Goal: Find specific page/section: Find specific page/section

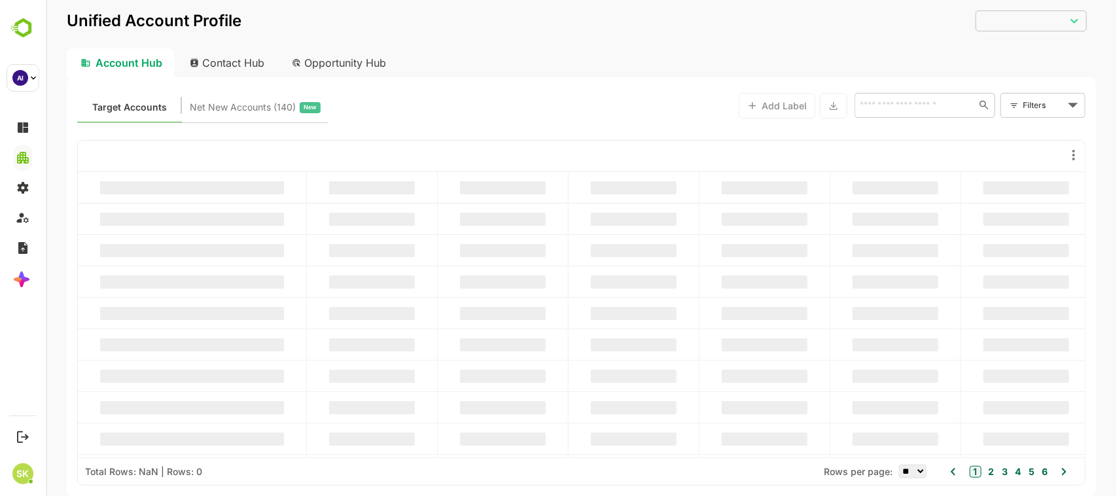
type input "**********"
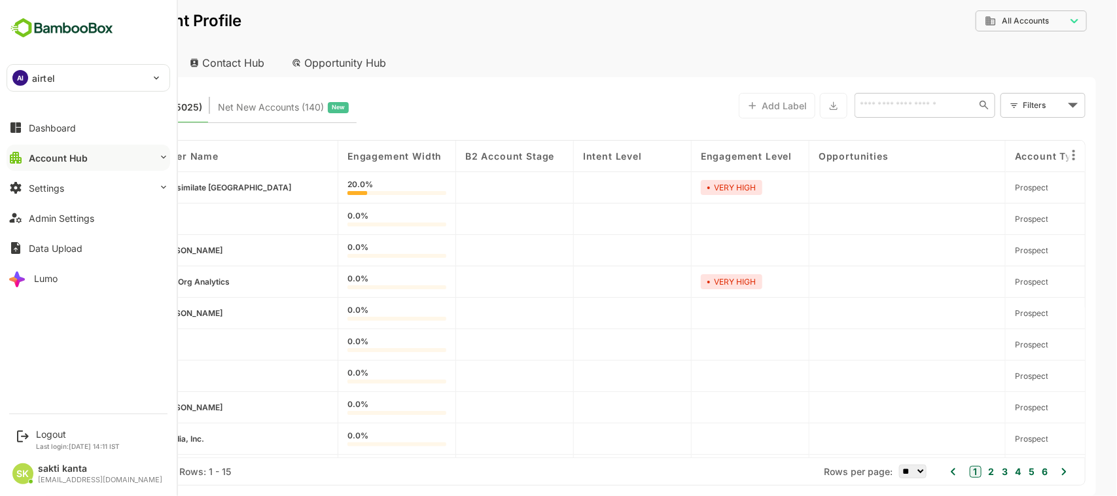
click at [22, 20] on img at bounding box center [62, 28] width 111 height 25
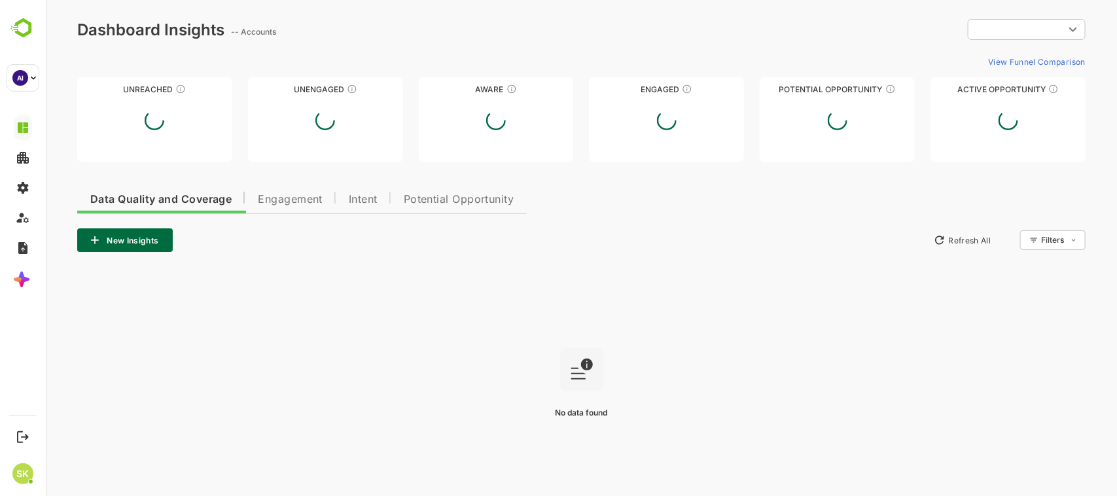
type input "**********"
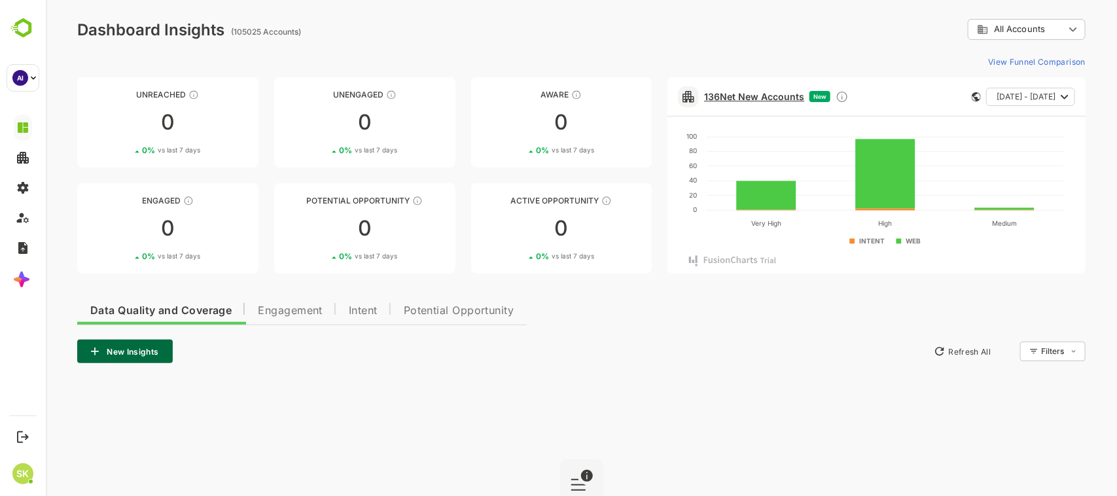
click at [754, 96] on link "136 Net New Accounts" at bounding box center [753, 96] width 100 height 11
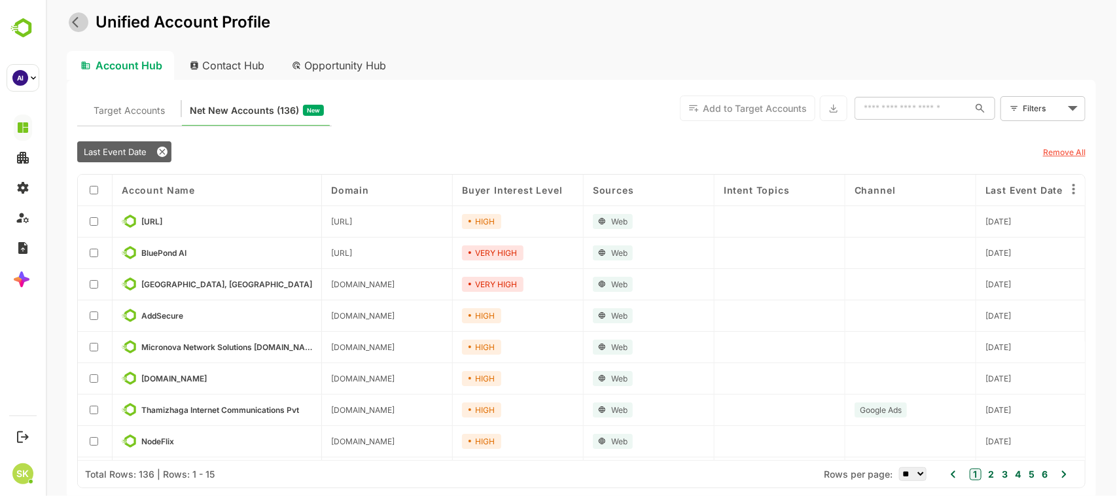
click at [70, 23] on button "back" at bounding box center [78, 22] width 20 height 20
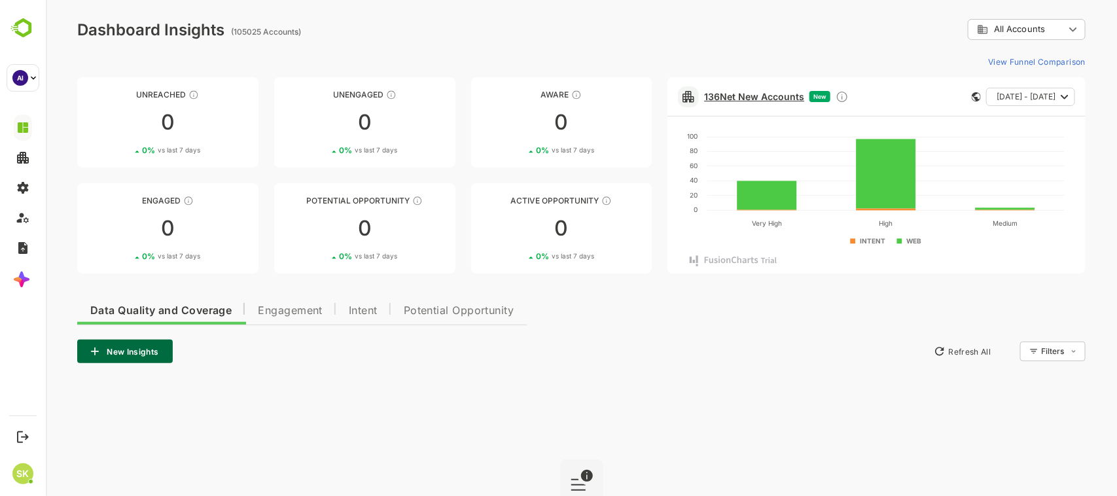
click at [734, 92] on link "136 Net New Accounts" at bounding box center [753, 96] width 100 height 11
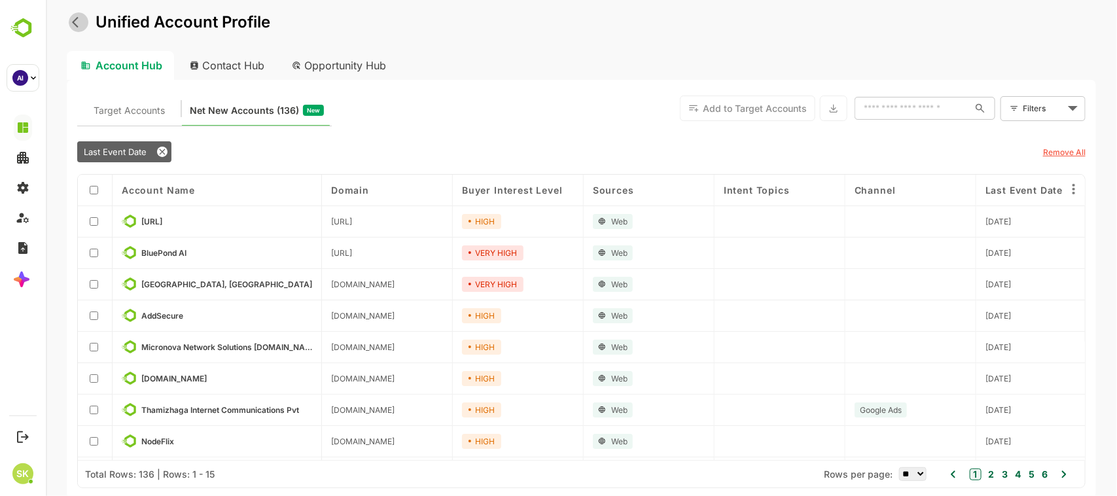
click at [77, 25] on icon "back" at bounding box center [77, 22] width 13 height 13
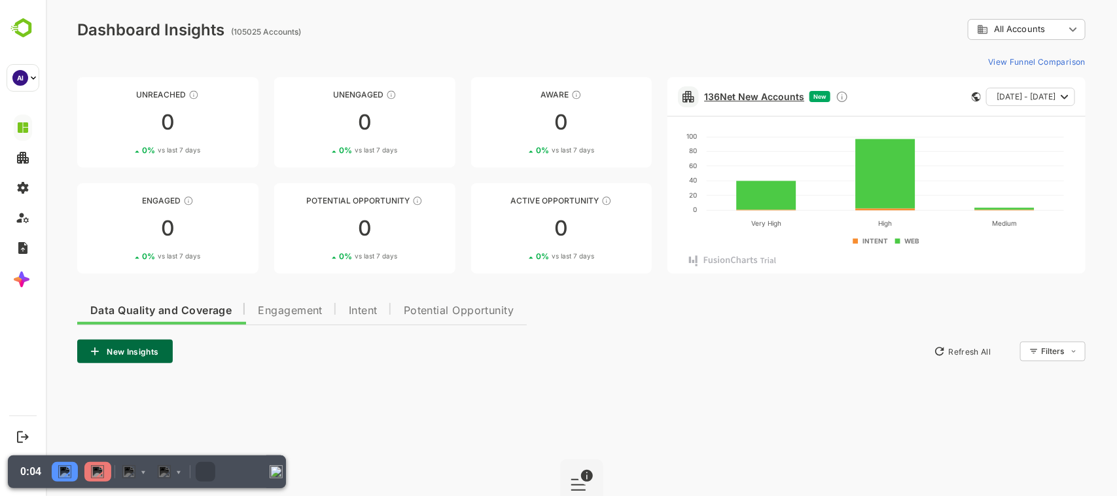
click at [743, 97] on link "136 Net New Accounts" at bounding box center [753, 96] width 100 height 11
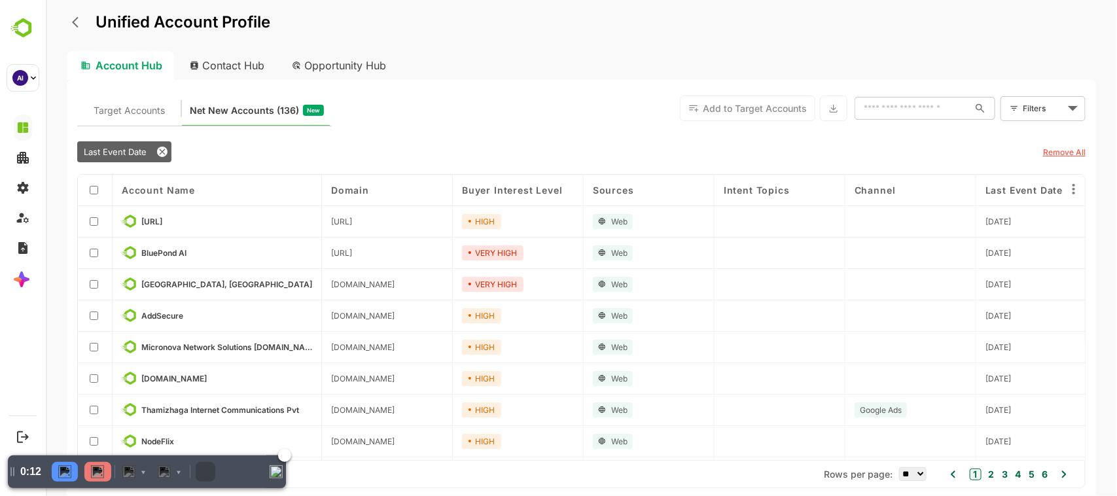
click at [101, 469] on img at bounding box center [97, 471] width 13 height 13
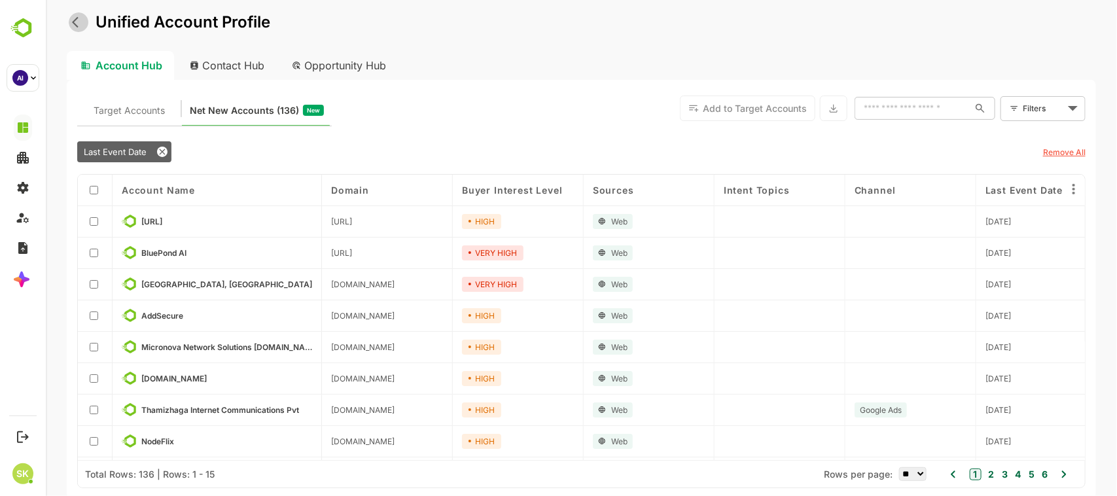
click at [75, 24] on icon "back" at bounding box center [74, 22] width 7 height 11
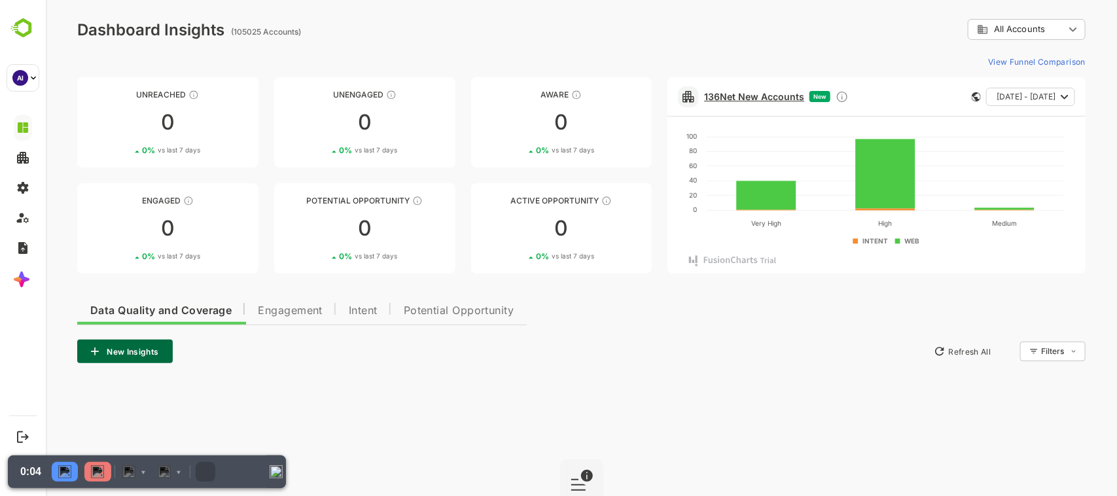
click at [752, 96] on link "136 Net New Accounts" at bounding box center [753, 96] width 100 height 11
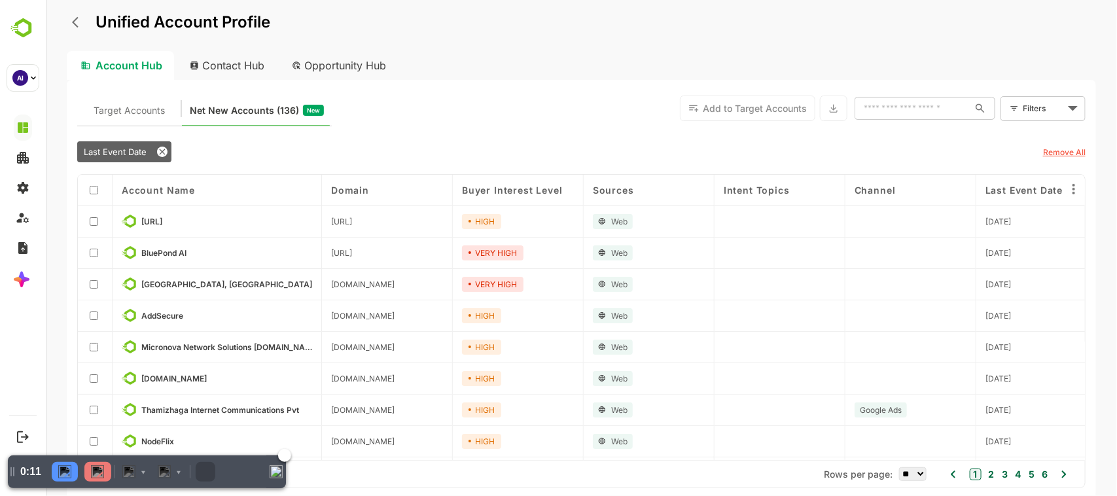
click at [94, 471] on img at bounding box center [97, 471] width 13 height 13
